Goal: Navigation & Orientation: Find specific page/section

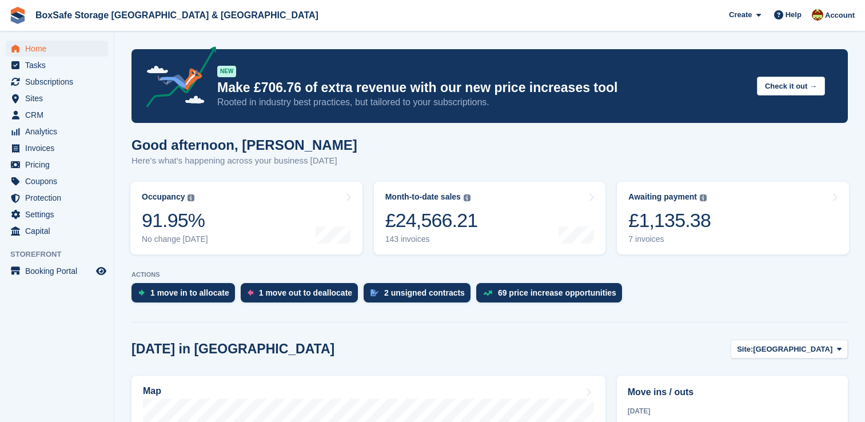
scroll to position [299, 0]
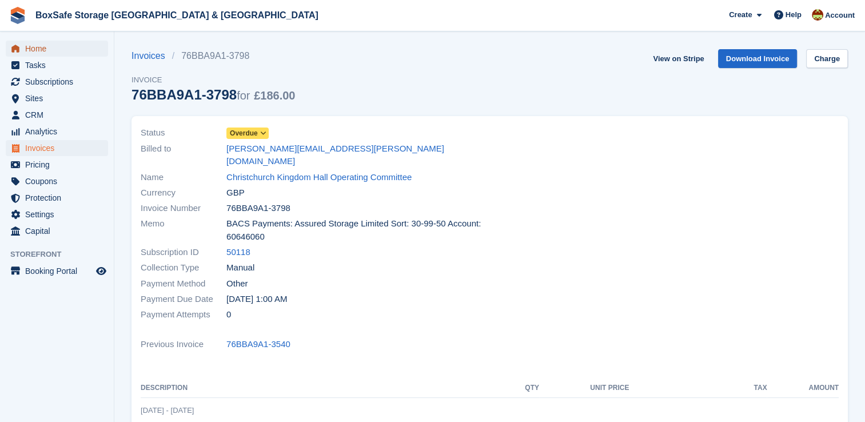
click at [51, 49] on span "Home" at bounding box center [59, 49] width 69 height 16
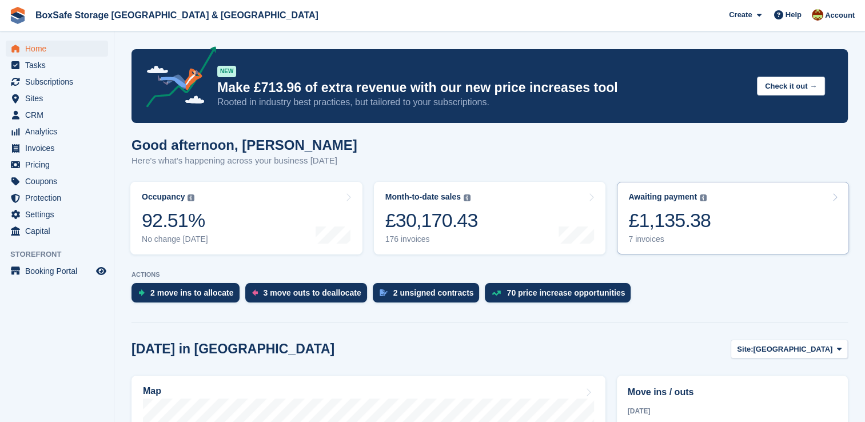
click at [761, 238] on link "Awaiting payment The total outstanding balance on all open invoices. £1,135.38 …" at bounding box center [733, 218] width 232 height 73
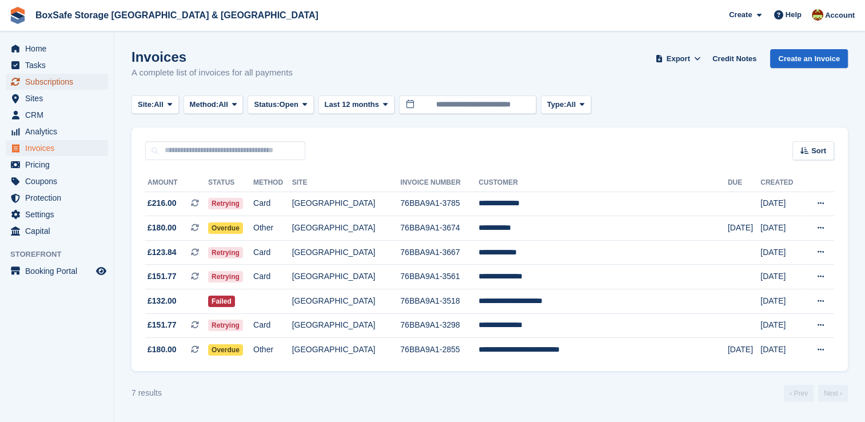
click at [79, 78] on span "Subscriptions" at bounding box center [59, 82] width 69 height 16
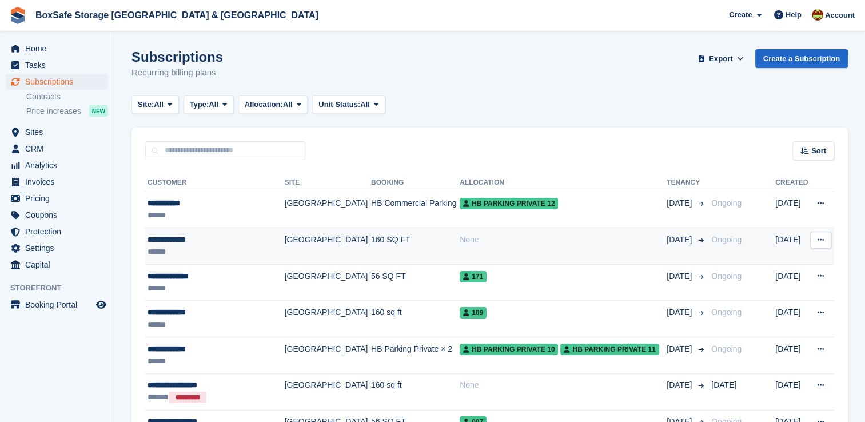
click at [525, 249] on td "None" at bounding box center [563, 246] width 207 height 37
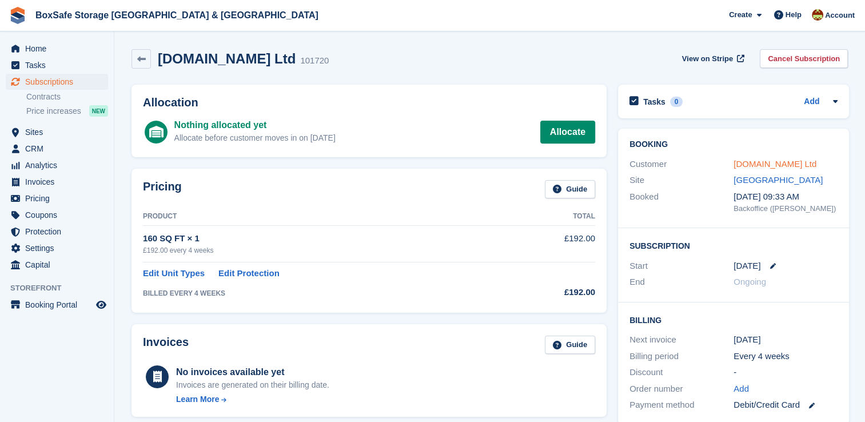
click at [777, 159] on link "[DOMAIN_NAME] Ltd" at bounding box center [775, 164] width 83 height 10
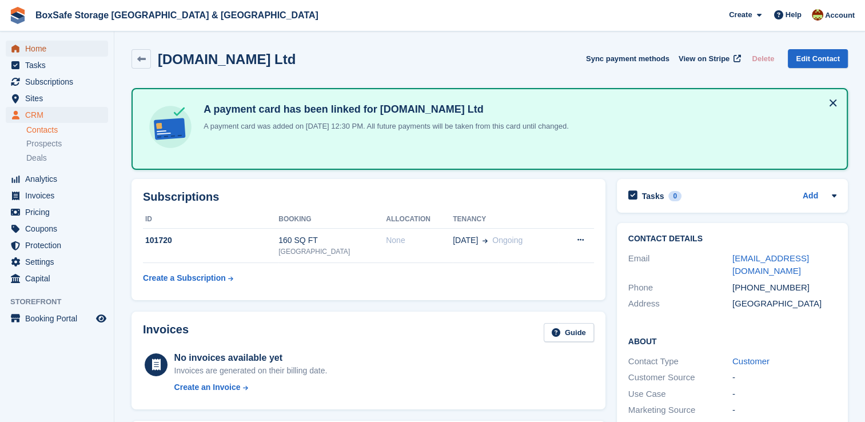
click at [39, 51] on span "Home" at bounding box center [59, 49] width 69 height 16
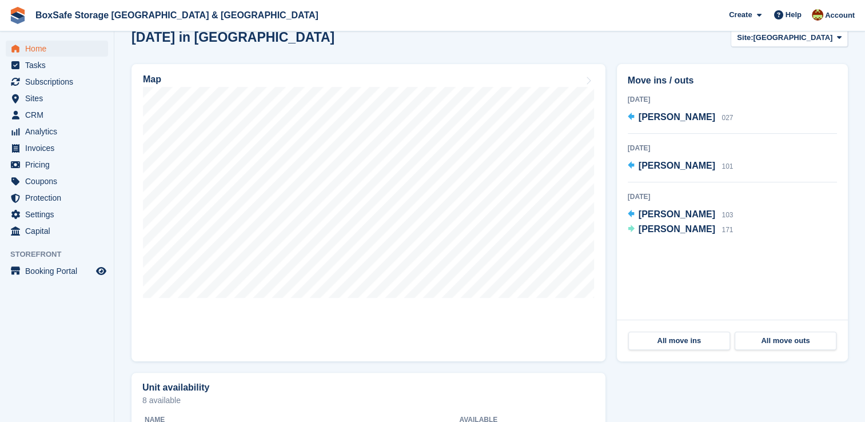
scroll to position [309, 0]
